Goal: Information Seeking & Learning: Learn about a topic

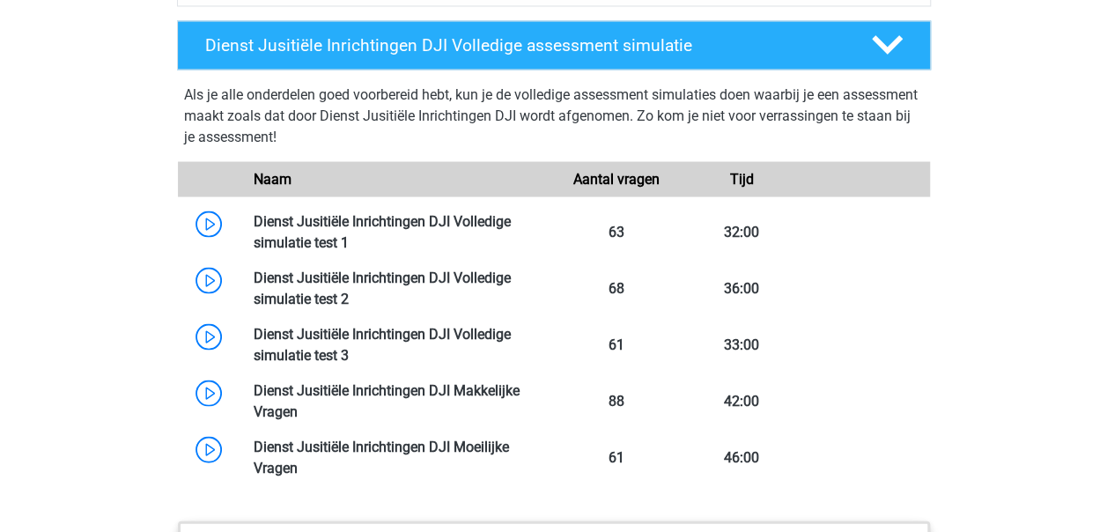
scroll to position [1623, 0]
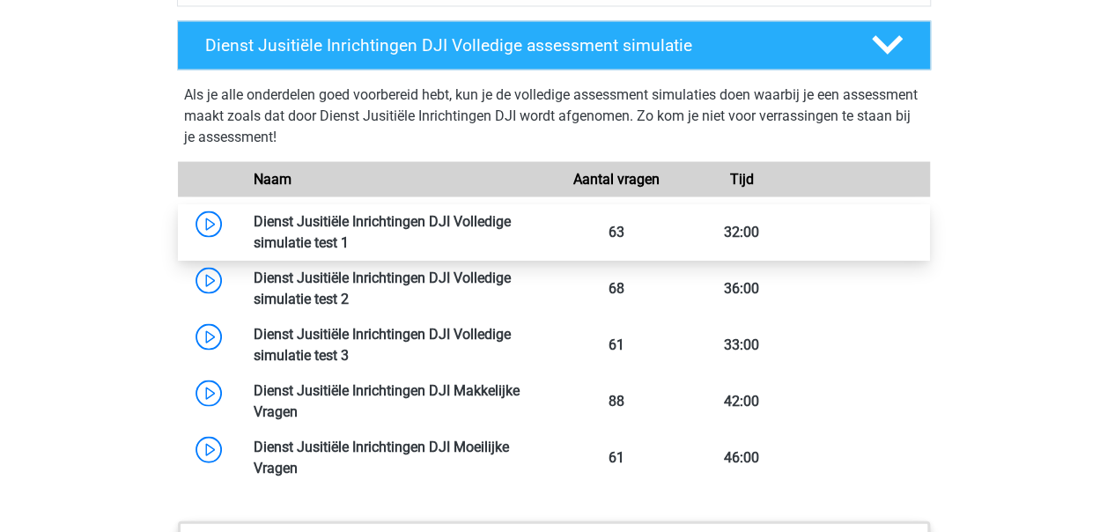
click at [349, 233] on link at bounding box center [349, 241] width 0 height 17
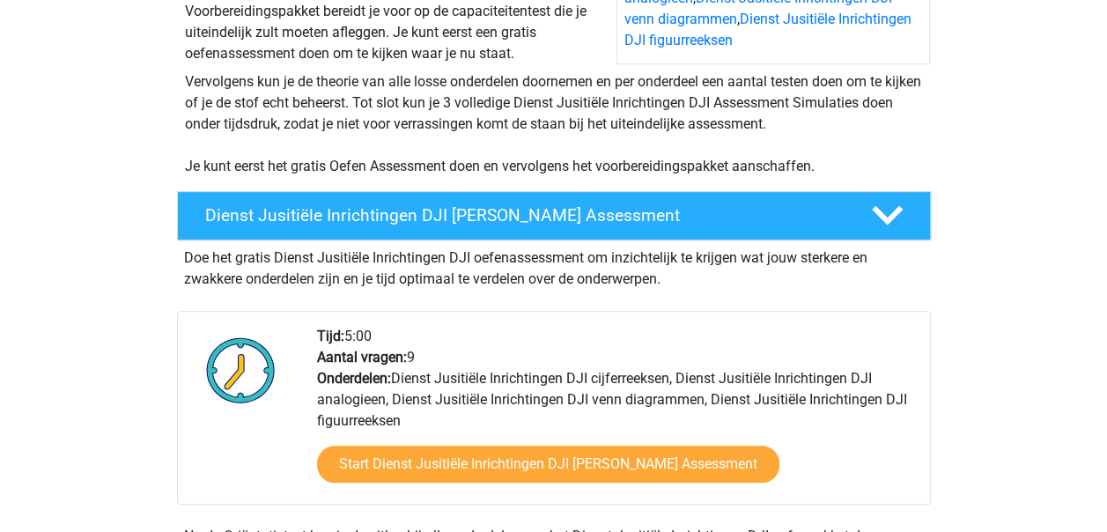
scroll to position [405, 0]
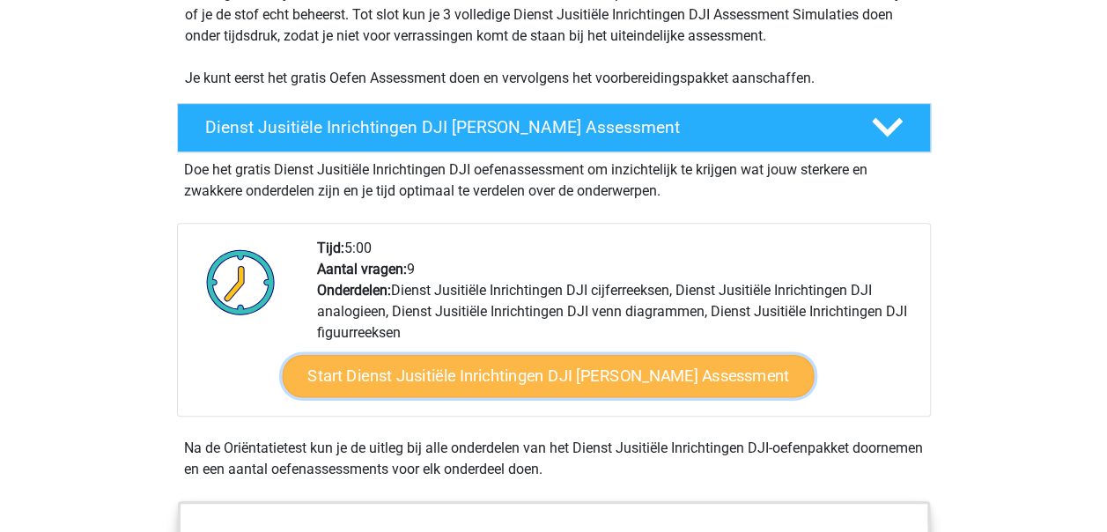
click at [450, 377] on link "Start Dienst Jusitiële Inrichtingen DJI [PERSON_NAME] Assessment" at bounding box center [548, 376] width 532 height 42
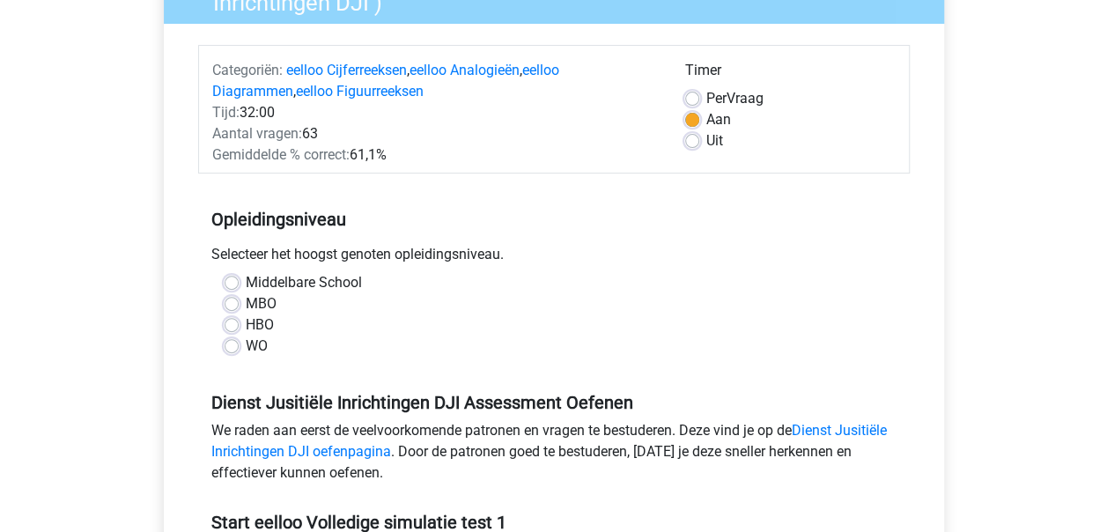
scroll to position [188, 0]
click at [246, 301] on label "MBO" at bounding box center [261, 304] width 31 height 21
click at [233, 301] on input "MBO" at bounding box center [231, 303] width 14 height 18
radio input "true"
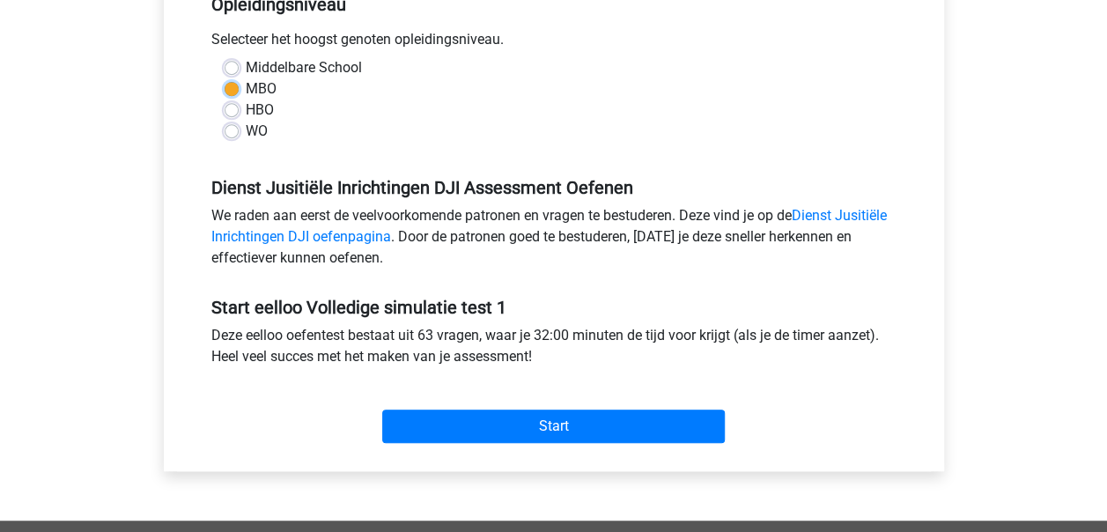
scroll to position [405, 0]
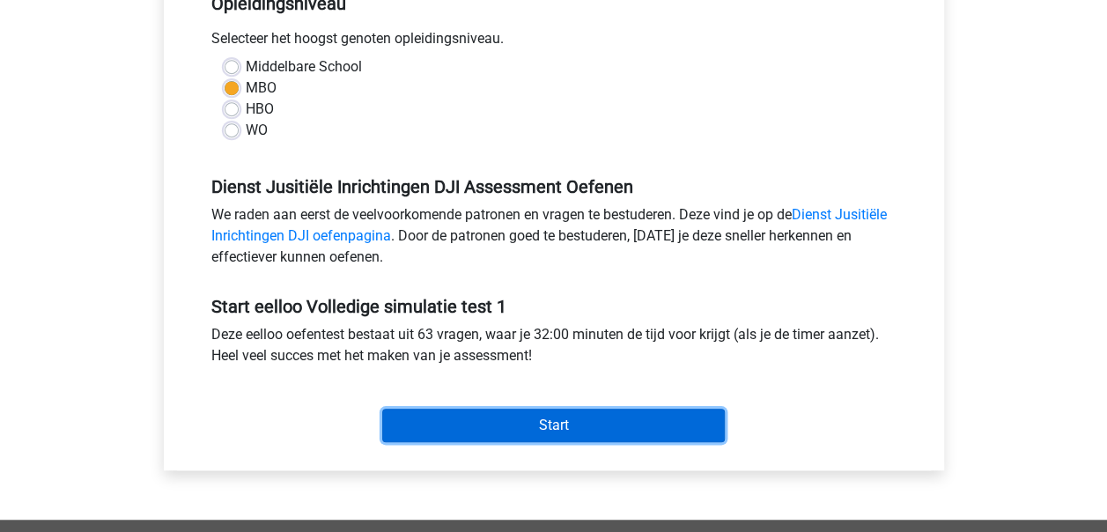
click at [457, 413] on input "Start" at bounding box center [553, 424] width 342 height 33
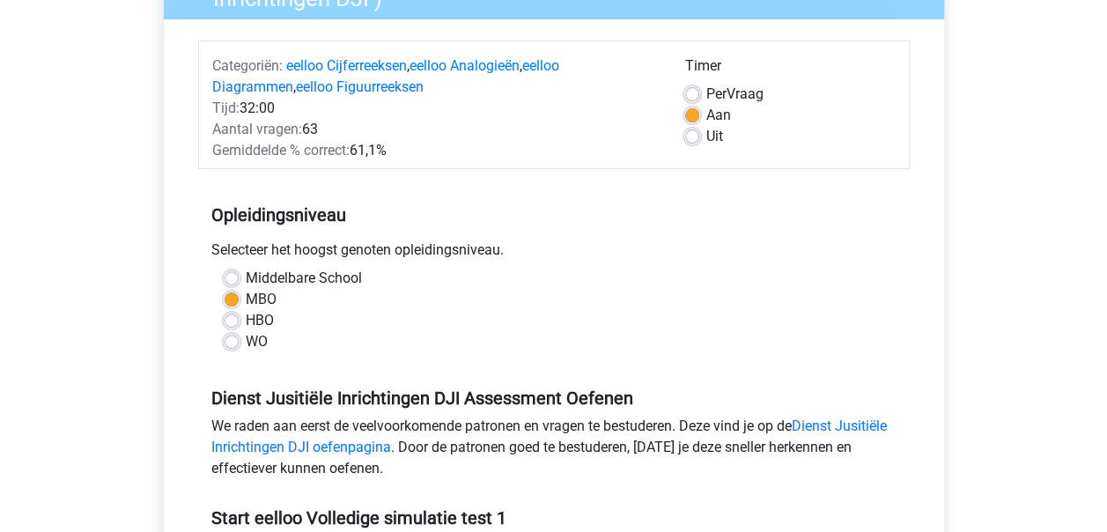
scroll to position [2, 0]
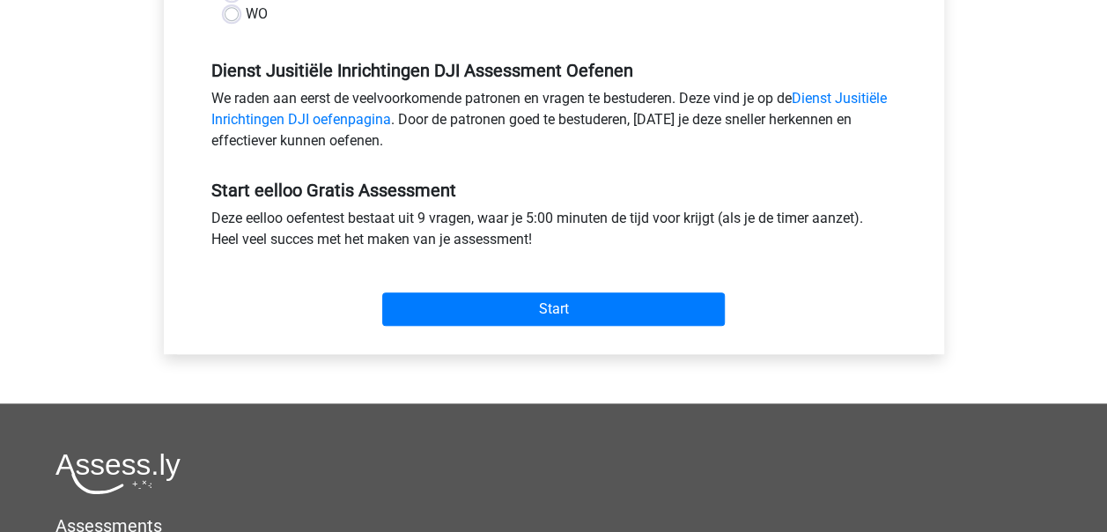
scroll to position [519, 0]
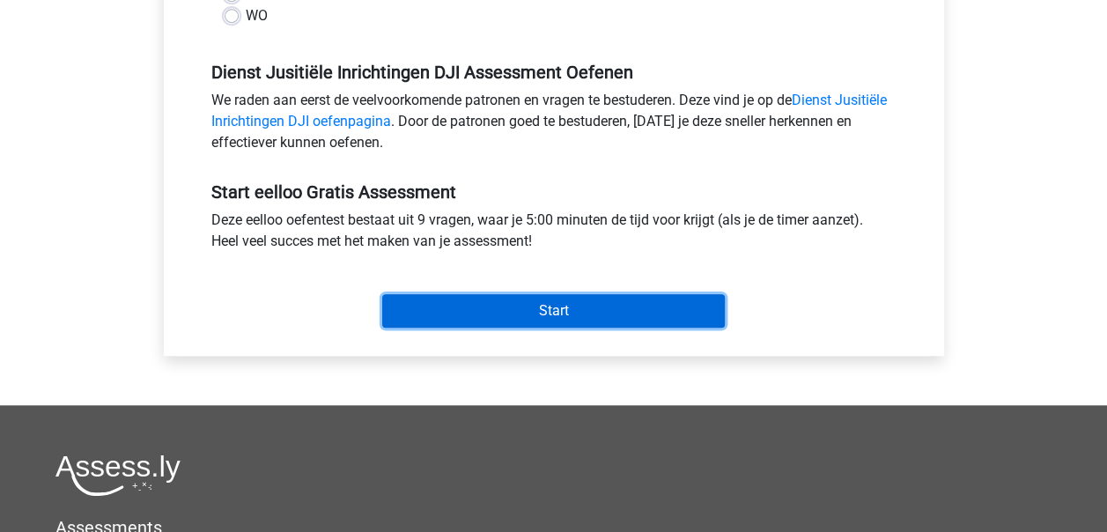
click at [486, 296] on input "Start" at bounding box center [553, 310] width 342 height 33
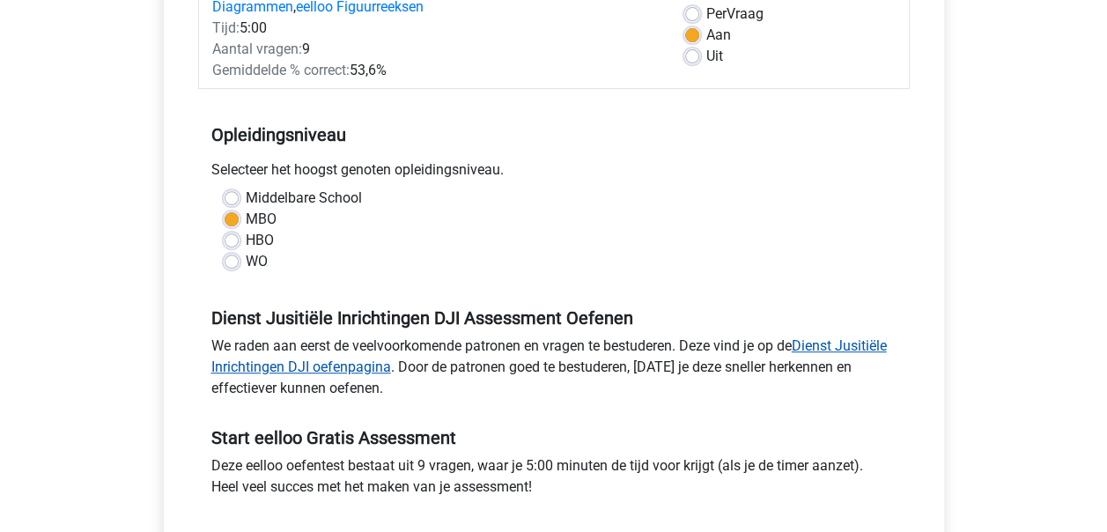
scroll to position [183, 0]
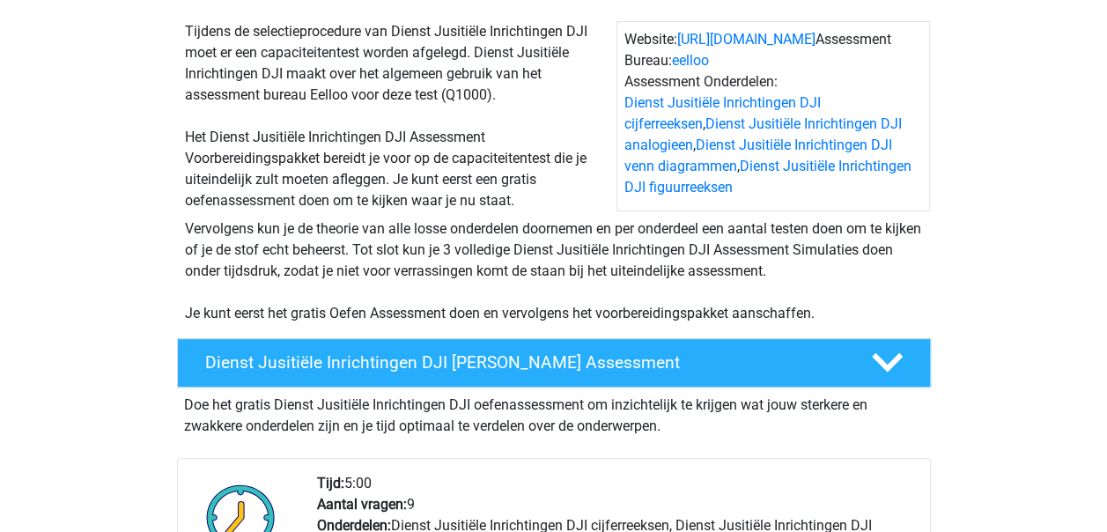
scroll to position [171, 0]
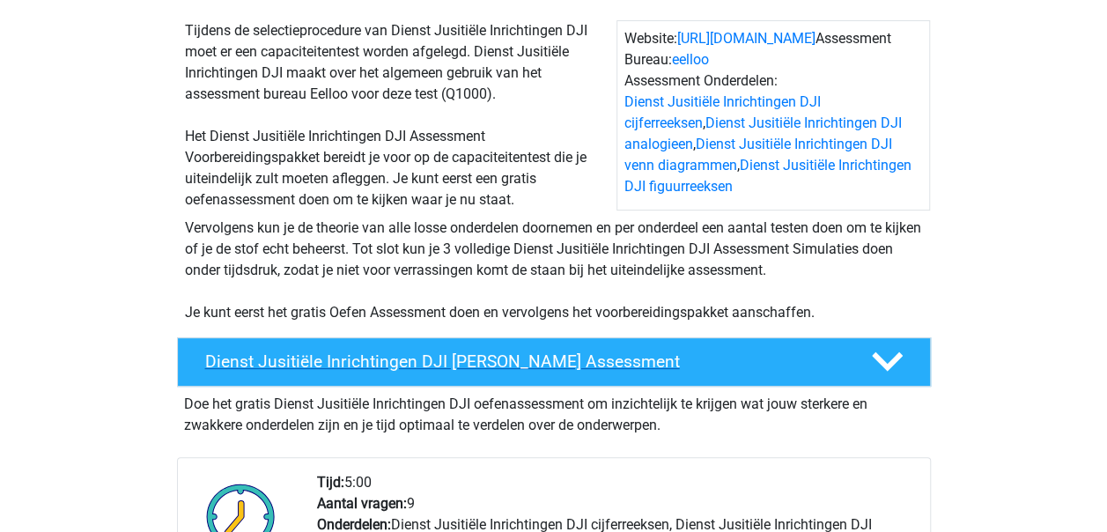
click at [405, 358] on h4 "Dienst Jusitiële Inrichtingen DJI [PERSON_NAME] Assessment" at bounding box center [523, 361] width 637 height 20
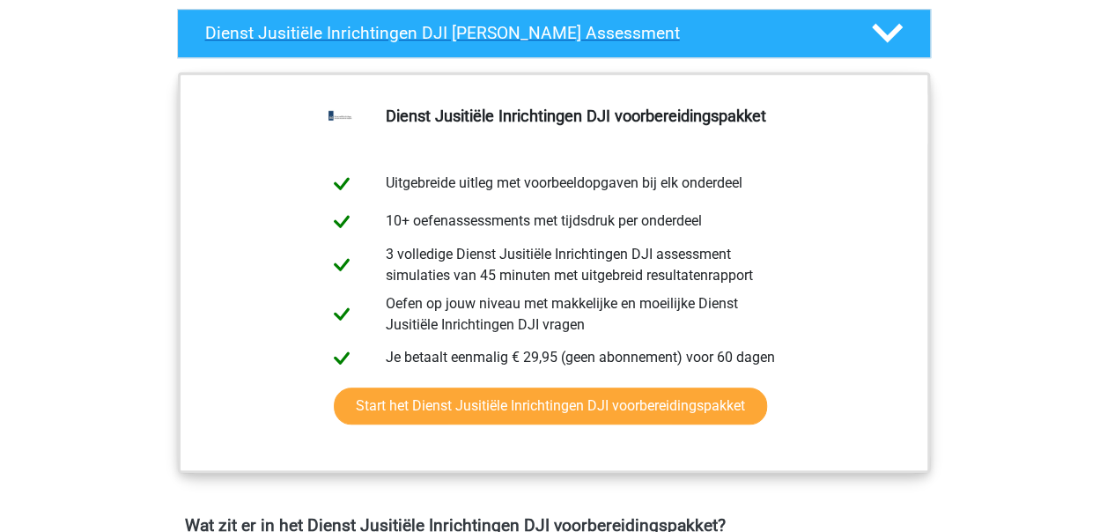
scroll to position [500, 0]
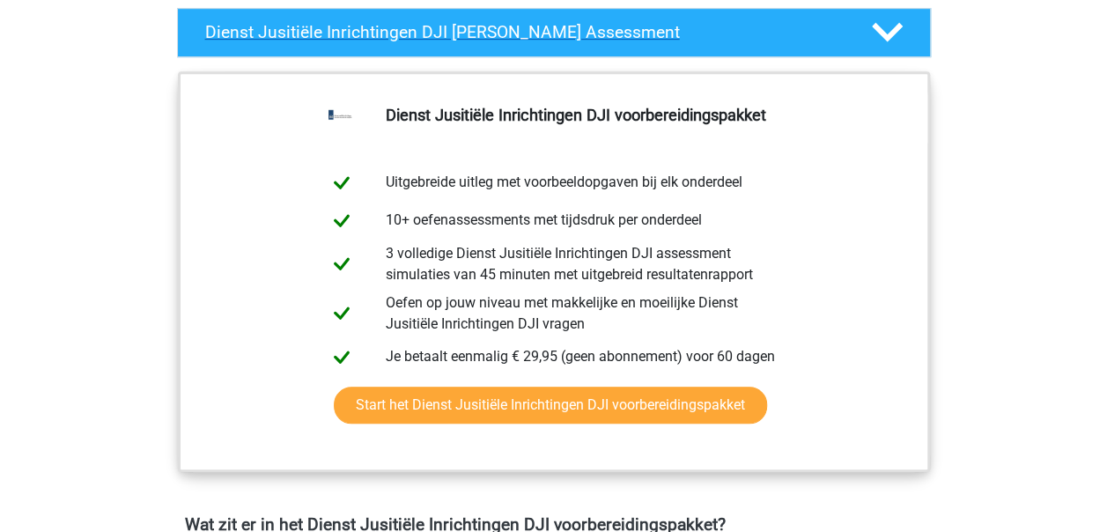
click at [882, 23] on icon at bounding box center [887, 32] width 31 height 31
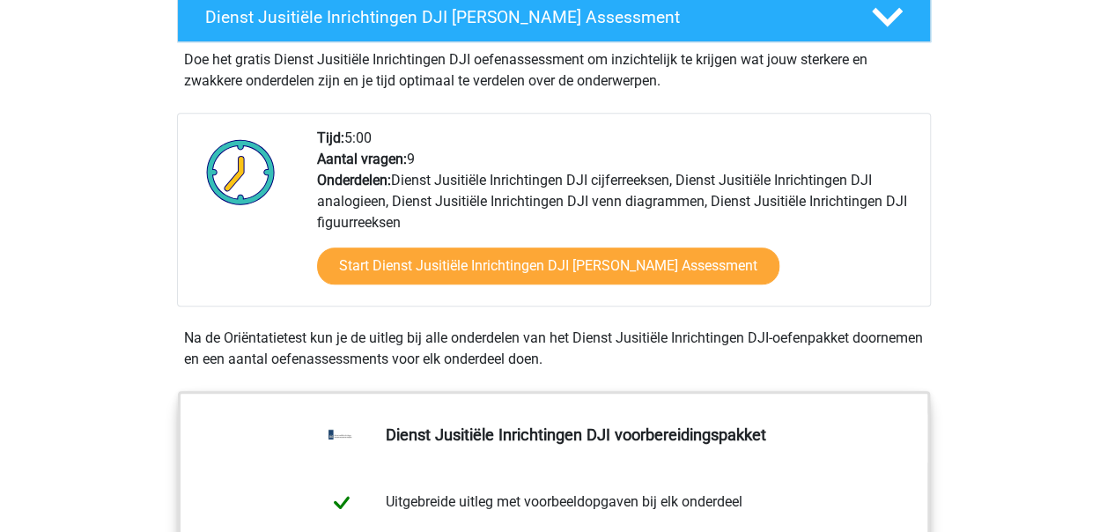
scroll to position [516, 0]
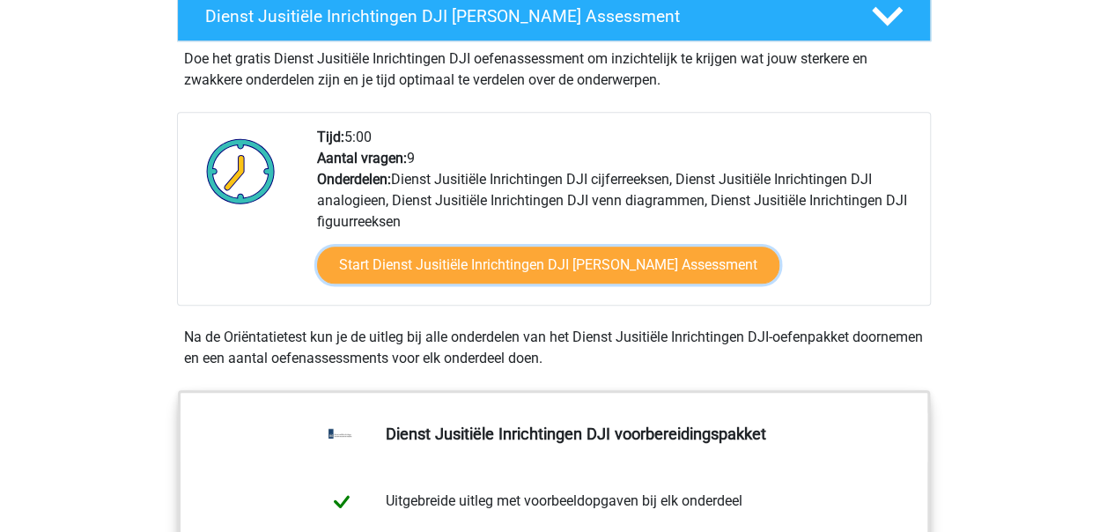
click at [625, 255] on link "Start Dienst Jusitiële Inrichtingen DJI [PERSON_NAME] Assessment" at bounding box center [548, 265] width 462 height 37
